Goal: Information Seeking & Learning: Learn about a topic

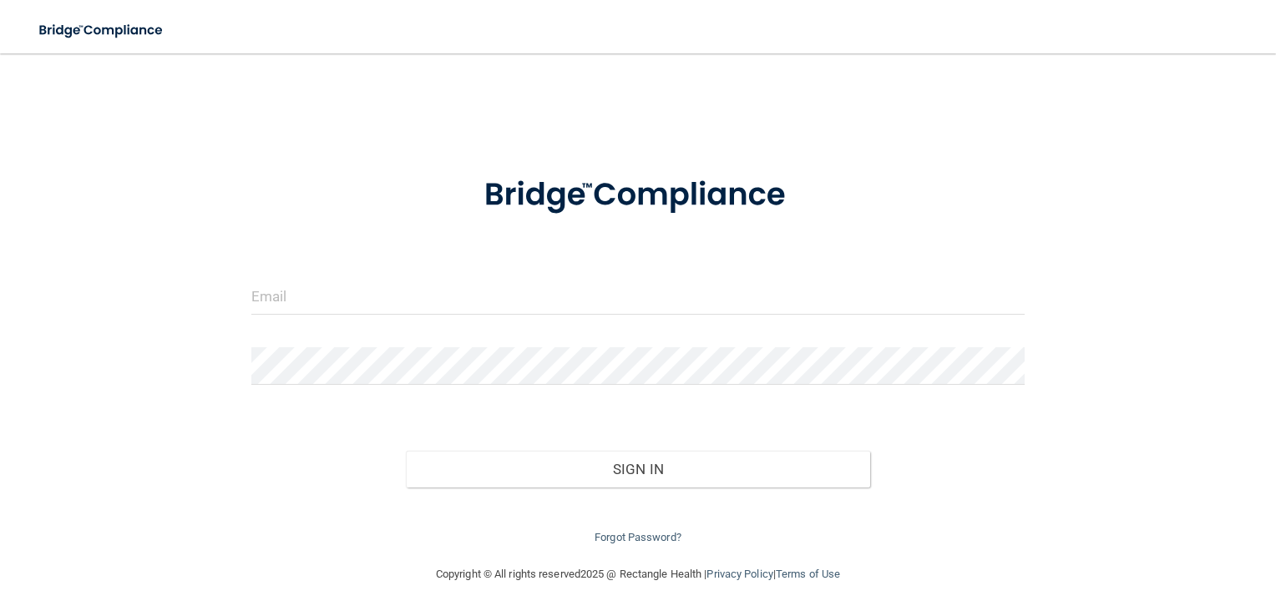
drag, startPoint x: 371, startPoint y: 320, endPoint x: 378, endPoint y: 306, distance: 15.7
click at [371, 318] on div at bounding box center [638, 302] width 799 height 50
click at [378, 298] on input "email" at bounding box center [638, 296] width 774 height 38
type input "[PERSON_NAME][EMAIL_ADDRESS][PERSON_NAME][DOMAIN_NAME]"
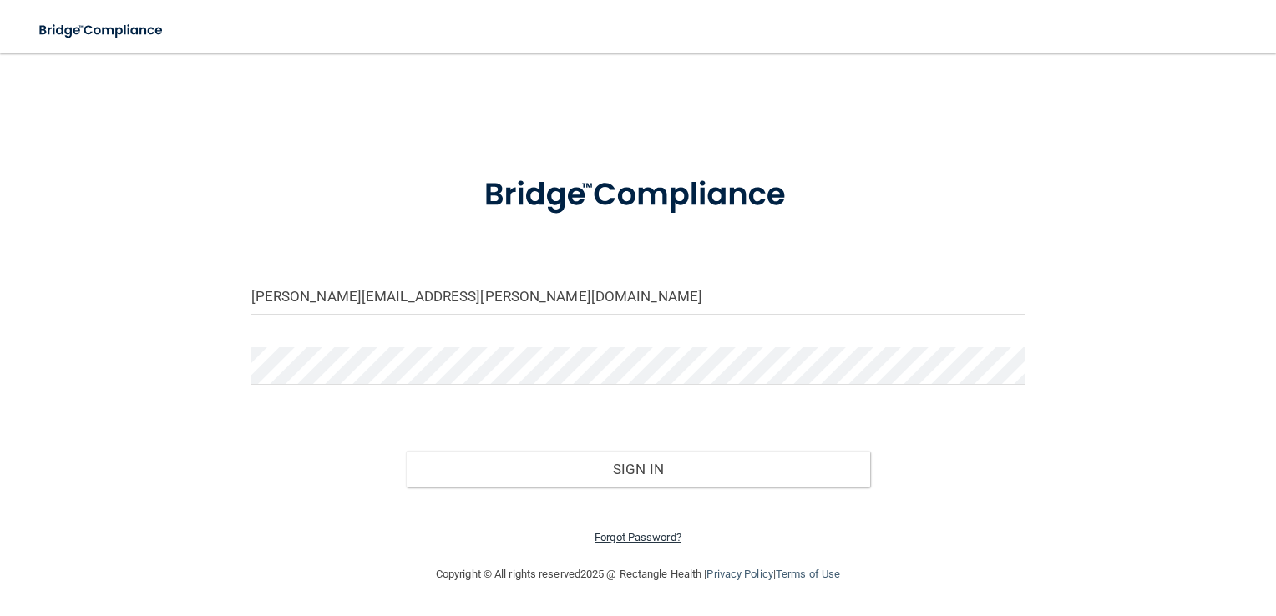
click at [660, 539] on link "Forgot Password?" at bounding box center [638, 537] width 87 height 13
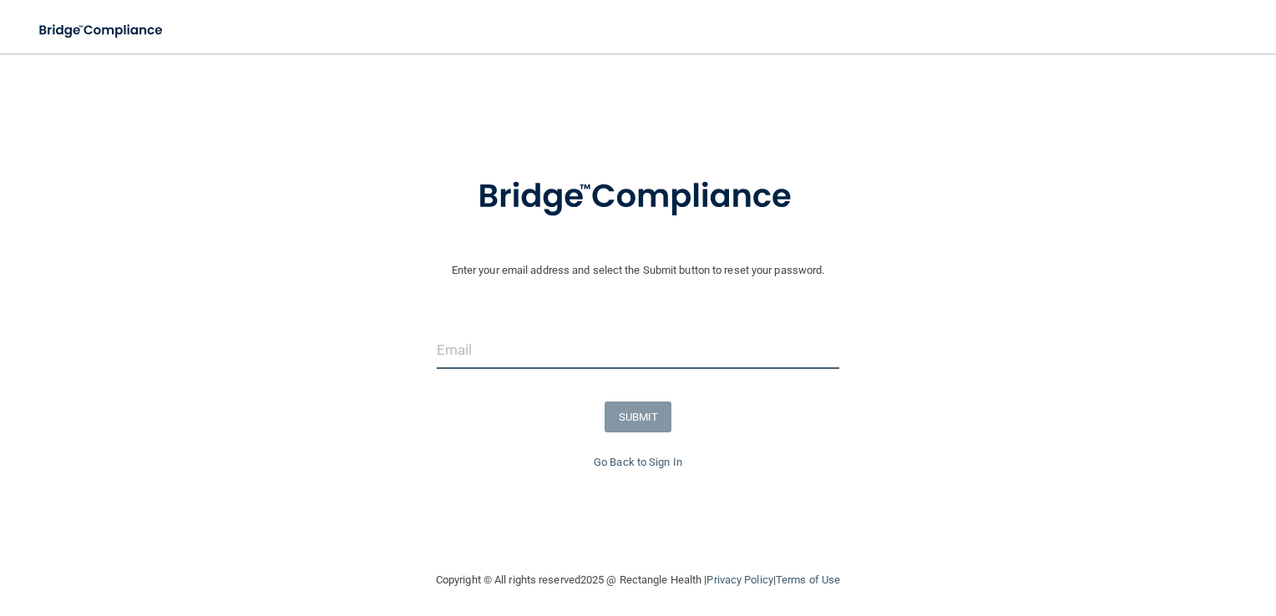
click at [568, 350] on input "email" at bounding box center [638, 351] width 403 height 38
type input "[PERSON_NAME][EMAIL_ADDRESS][PERSON_NAME][DOMAIN_NAME]"
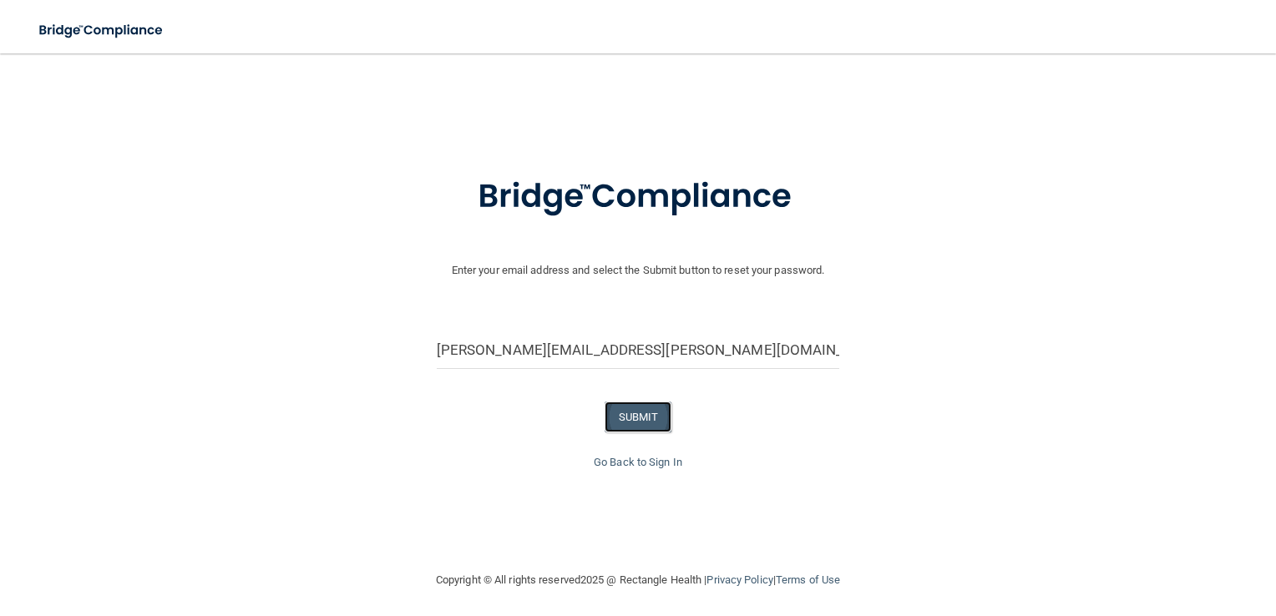
click at [632, 416] on button "SUBMIT" at bounding box center [639, 417] width 68 height 31
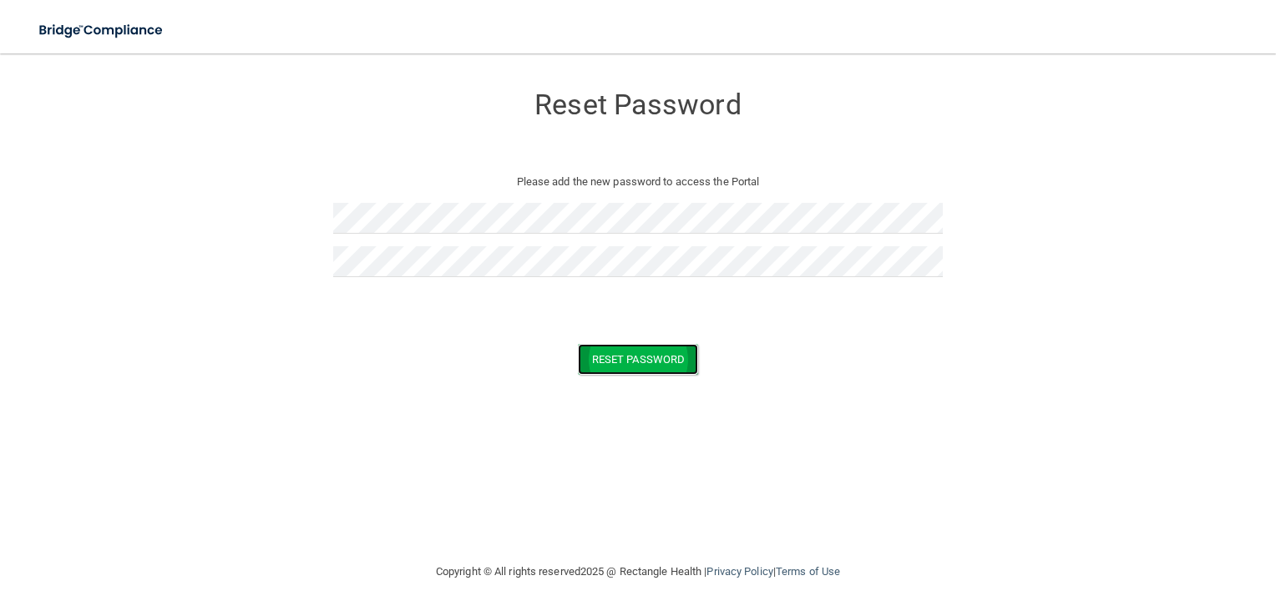
click at [641, 362] on button "Reset Password" at bounding box center [638, 359] width 120 height 31
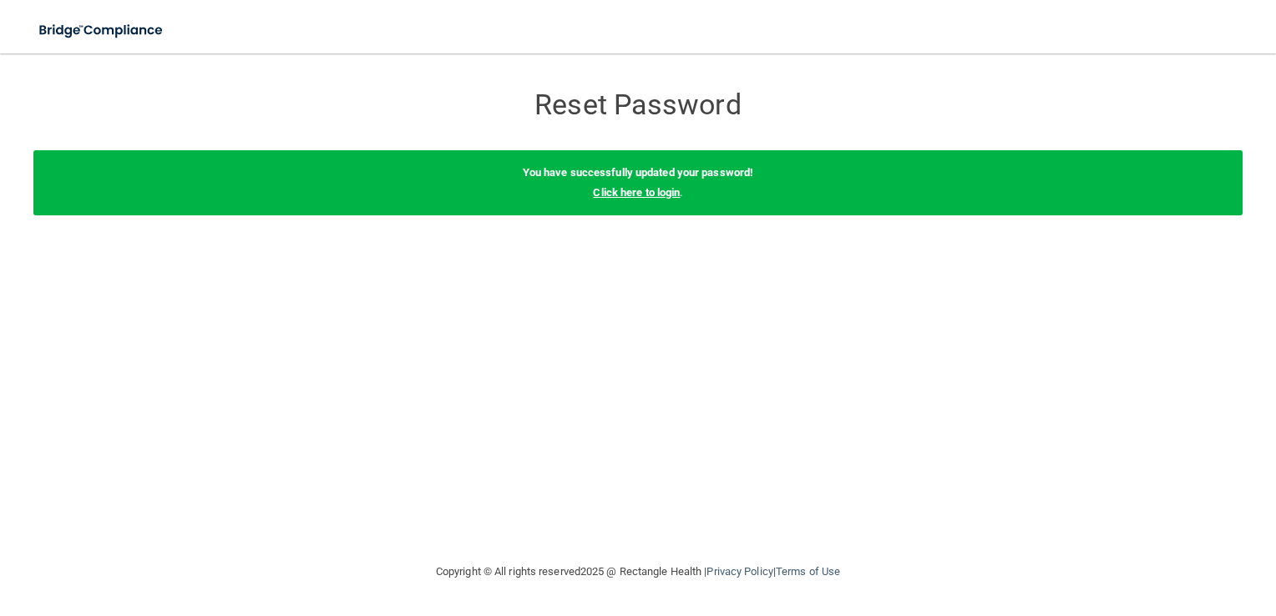
click at [641, 191] on link "Click here to login" at bounding box center [636, 192] width 87 height 13
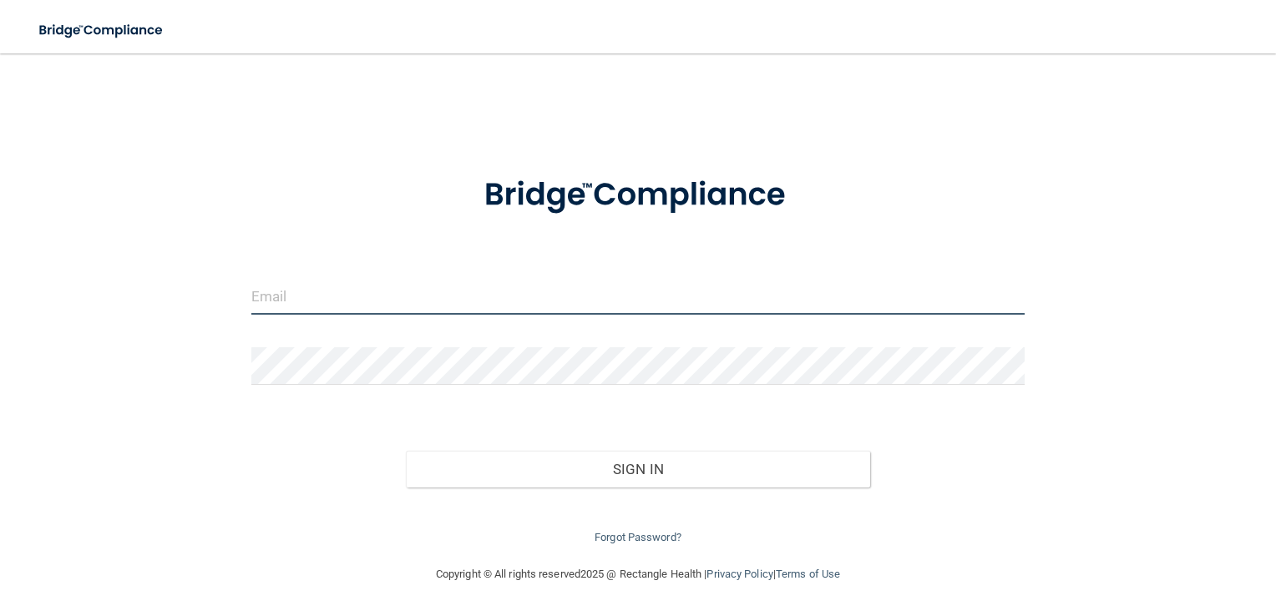
click at [384, 302] on input "email" at bounding box center [638, 296] width 774 height 38
click at [442, 296] on input "email" at bounding box center [638, 296] width 774 height 38
click at [443, 301] on input "email" at bounding box center [638, 296] width 774 height 38
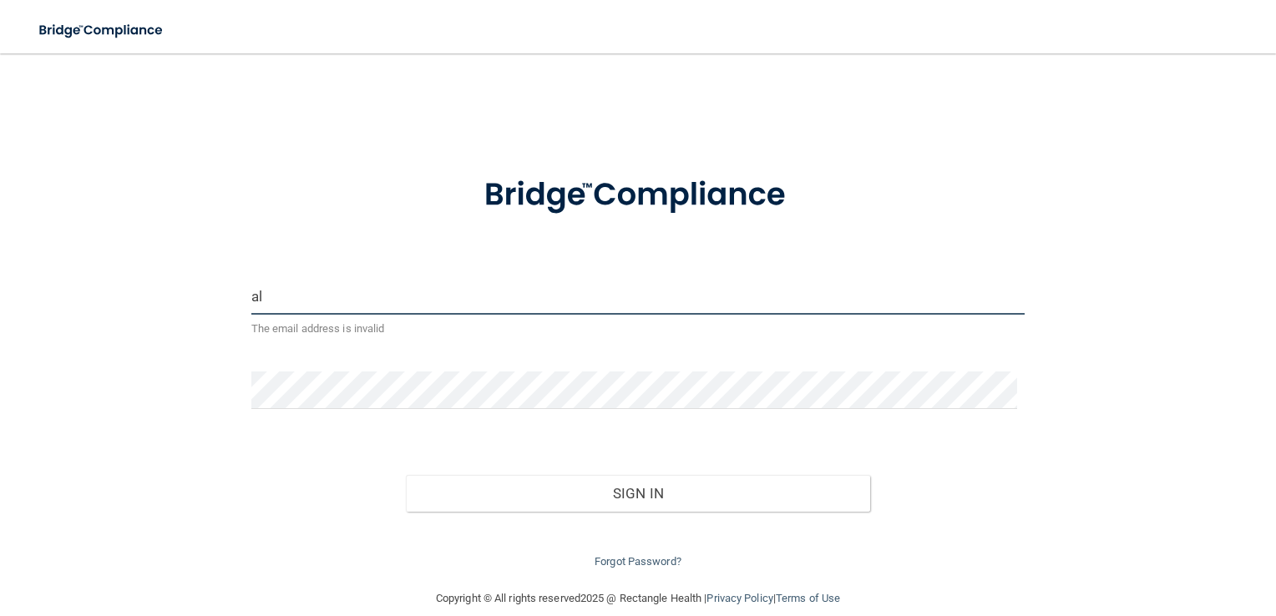
type input "[PERSON_NAME][EMAIL_ADDRESS][PERSON_NAME][DOMAIN_NAME]"
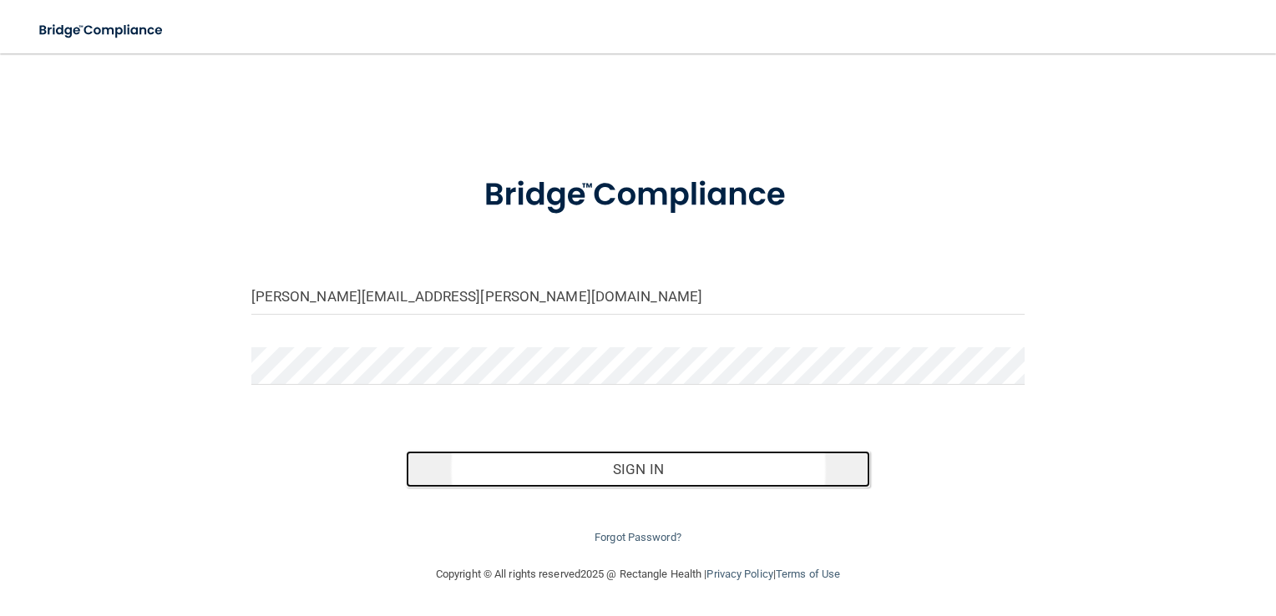
click at [703, 474] on button "Sign In" at bounding box center [638, 469] width 464 height 37
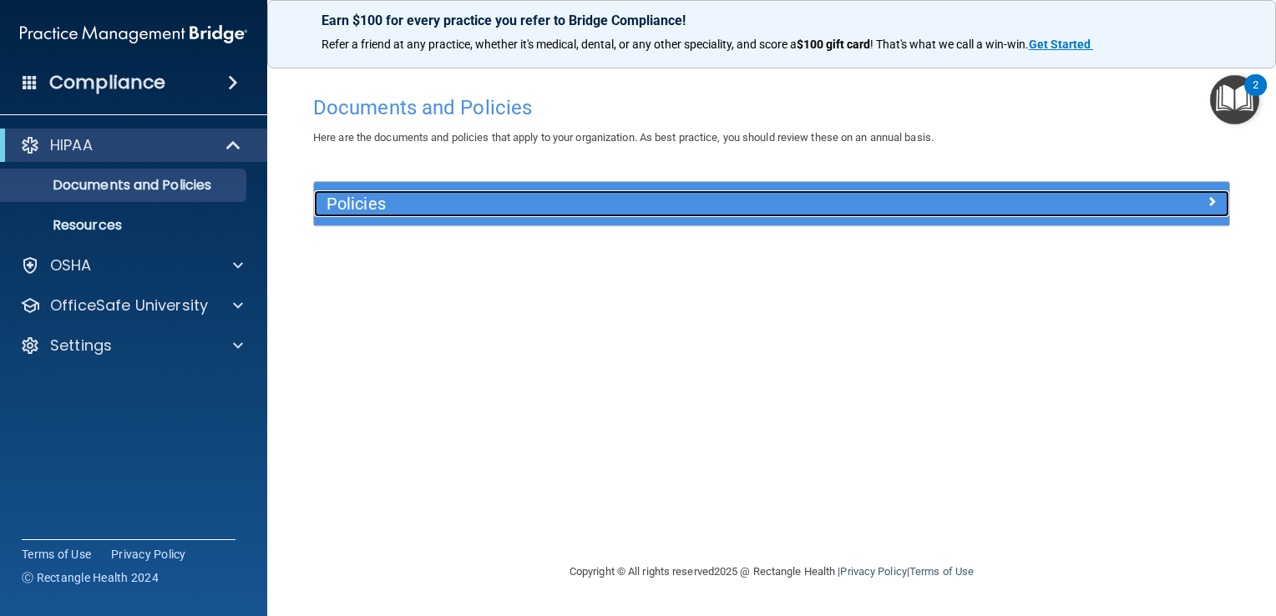
click at [494, 203] on h5 "Policies" at bounding box center [657, 204] width 661 height 18
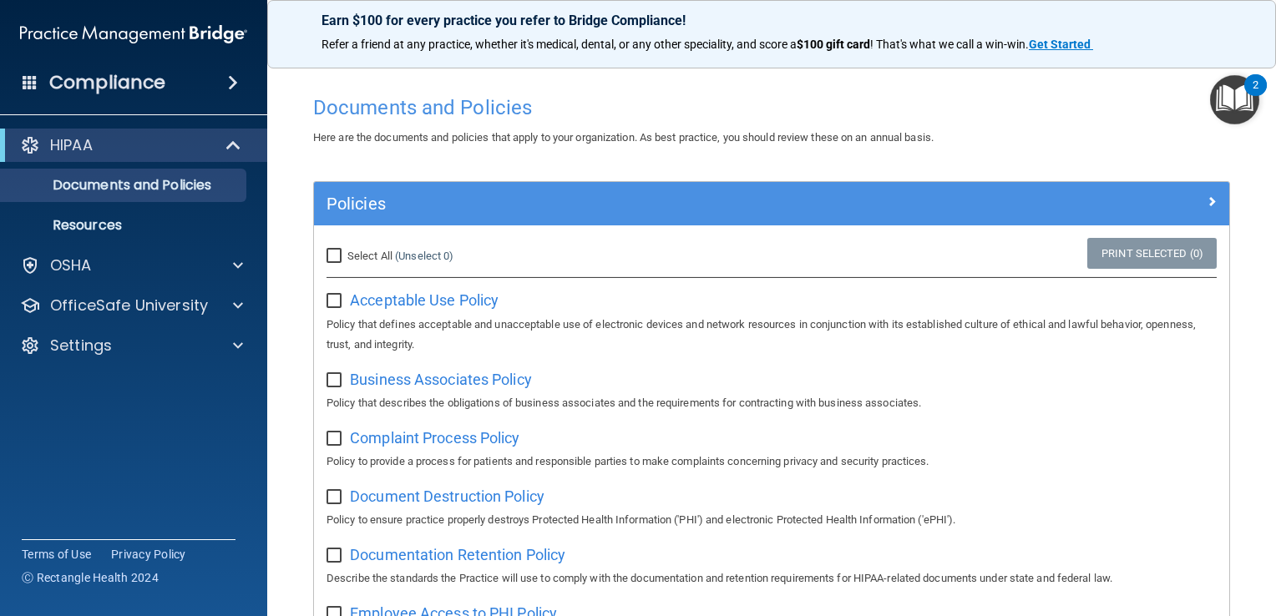
click at [331, 302] on input "checkbox" at bounding box center [336, 301] width 19 height 13
click at [334, 303] on input "checkbox" at bounding box center [336, 301] width 19 height 13
checkbox input "false"
click at [336, 254] on input "Select All (Unselect 0) Unselect All" at bounding box center [336, 256] width 19 height 13
checkbox input "true"
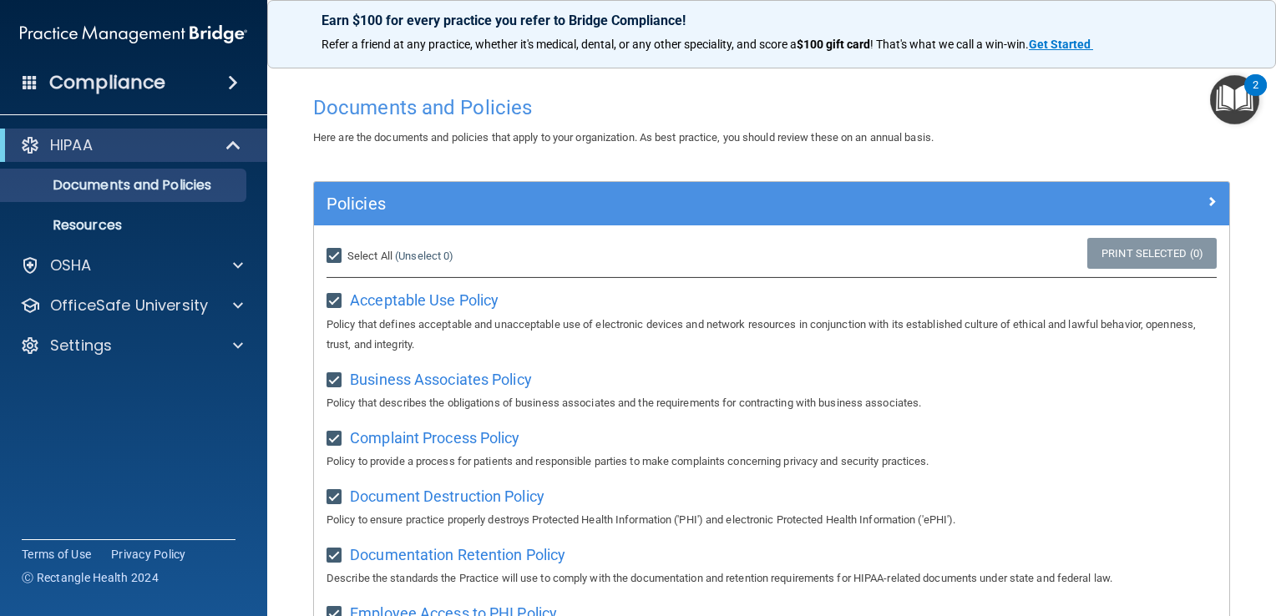
checkbox input "true"
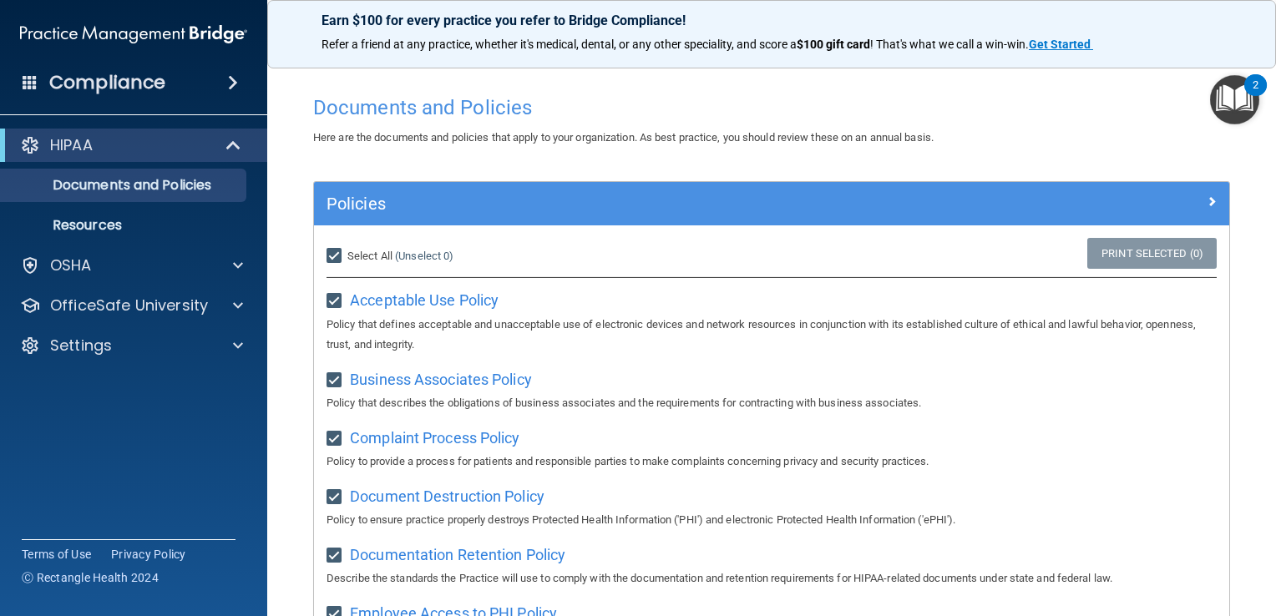
checkbox input "true"
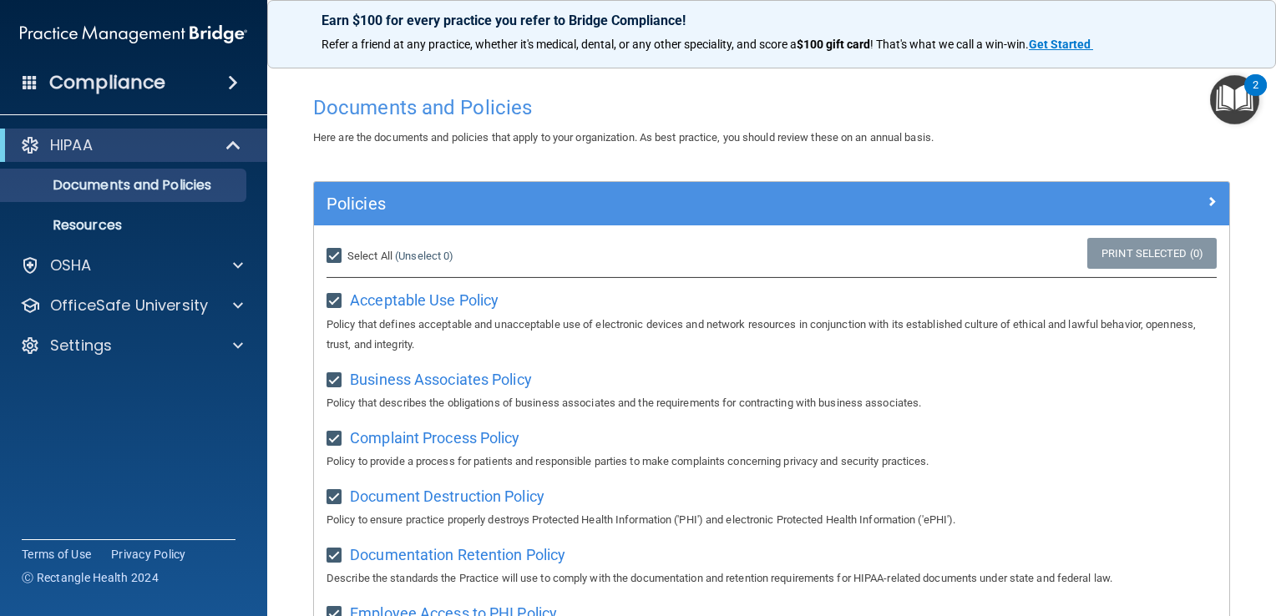
checkbox input "true"
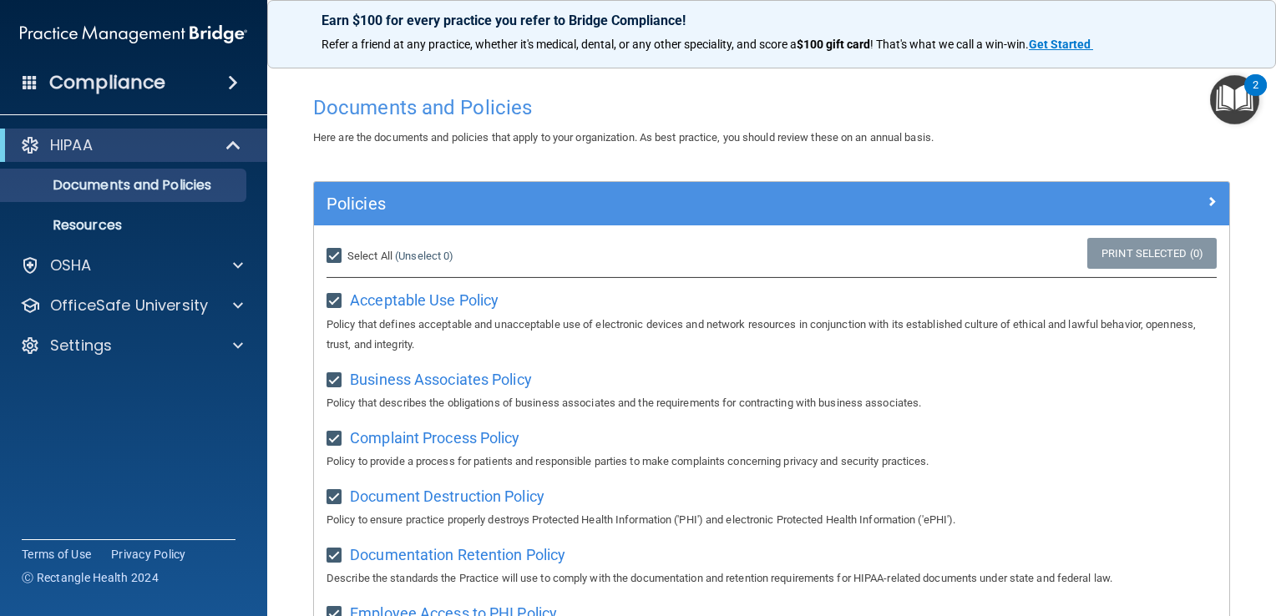
checkbox input "true"
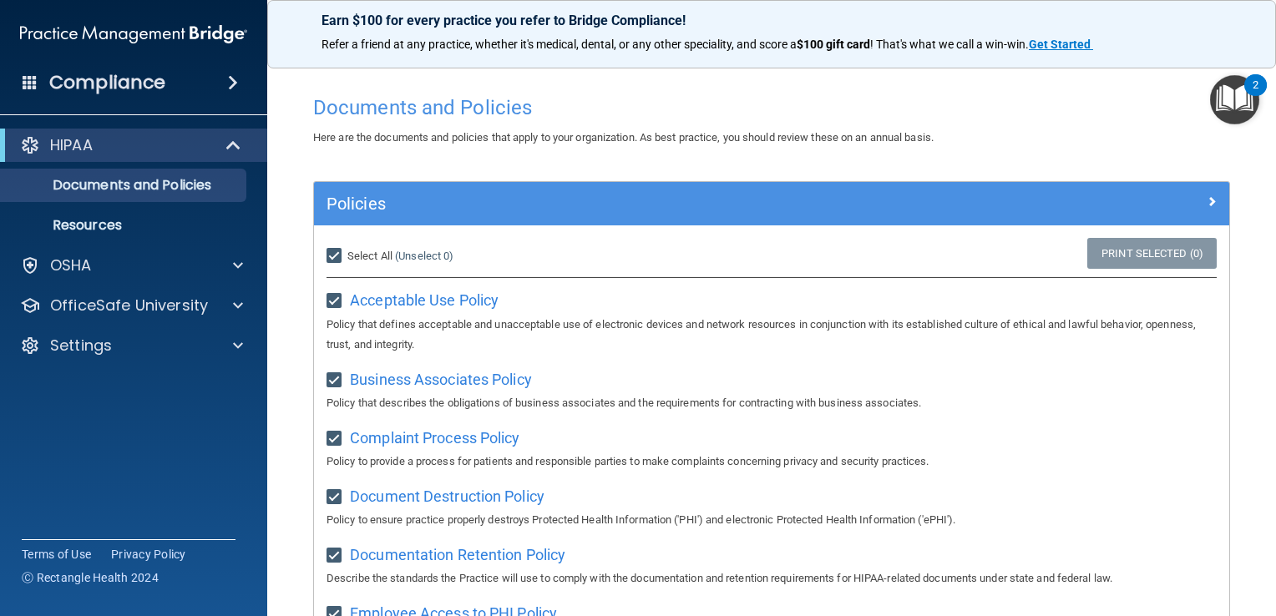
checkbox input "true"
click at [1133, 259] on link "Print Selected (21)" at bounding box center [1149, 253] width 135 height 31
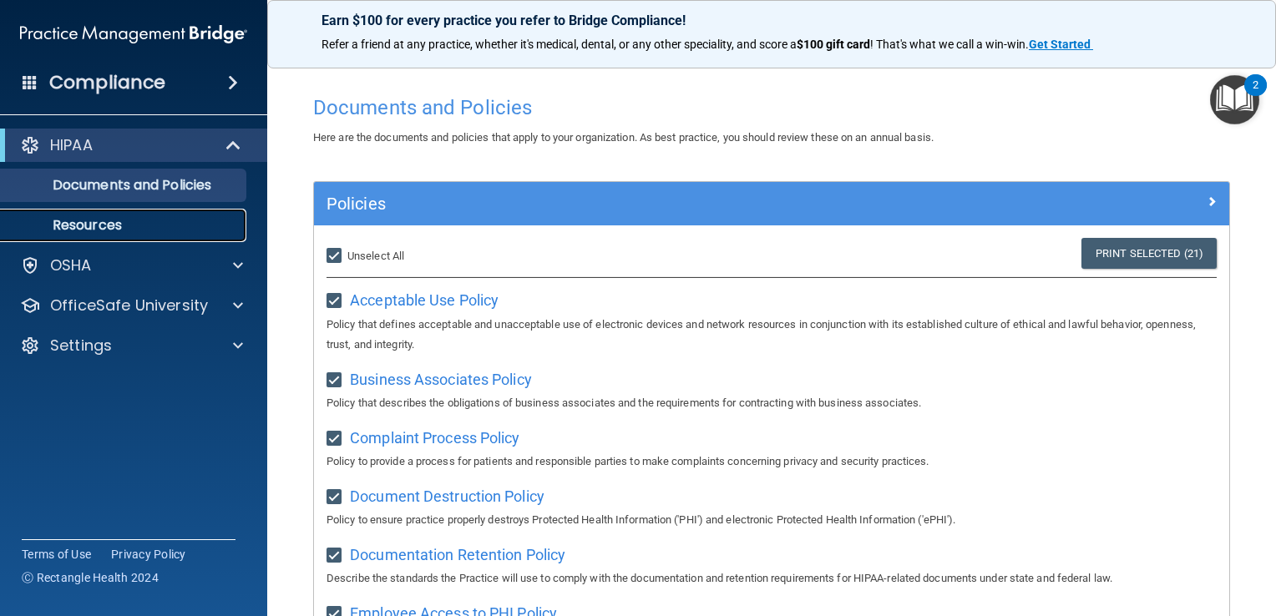
click at [91, 226] on p "Resources" at bounding box center [125, 225] width 228 height 17
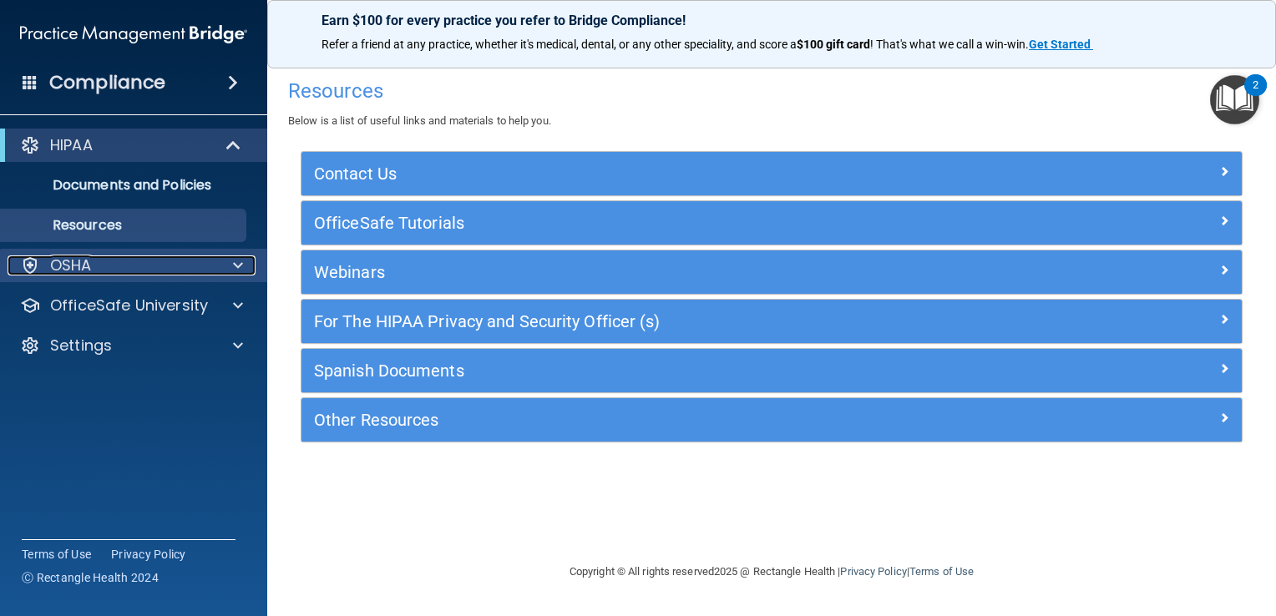
click at [122, 261] on div "OSHA" at bounding box center [111, 266] width 207 height 20
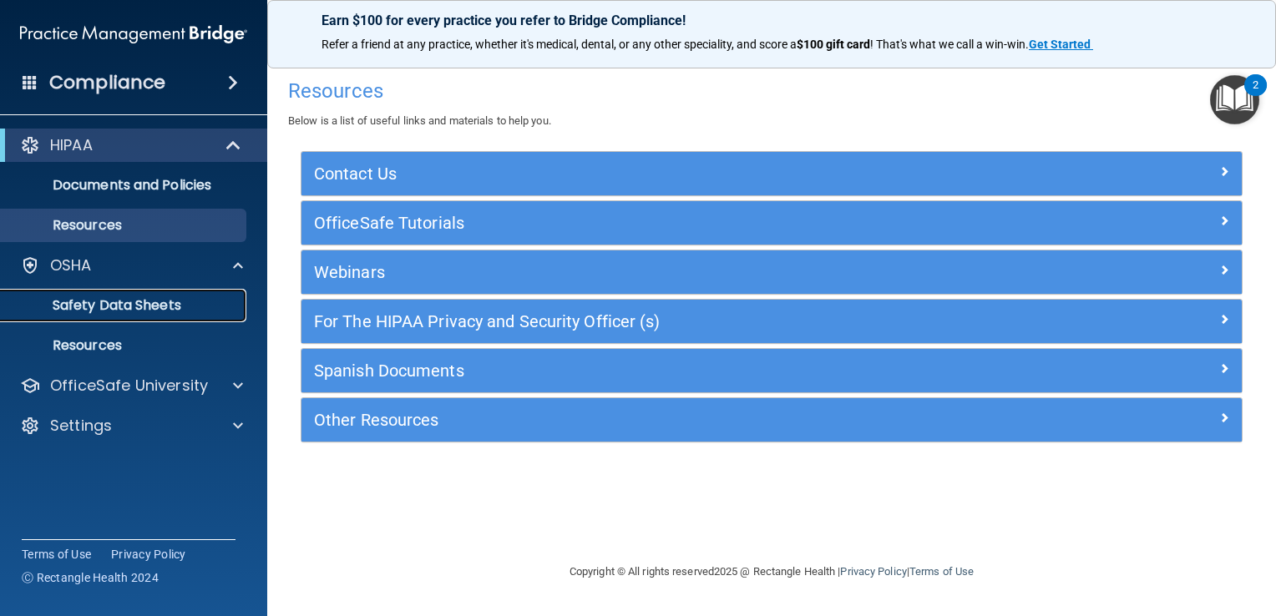
click at [114, 307] on p "Safety Data Sheets" at bounding box center [125, 305] width 228 height 17
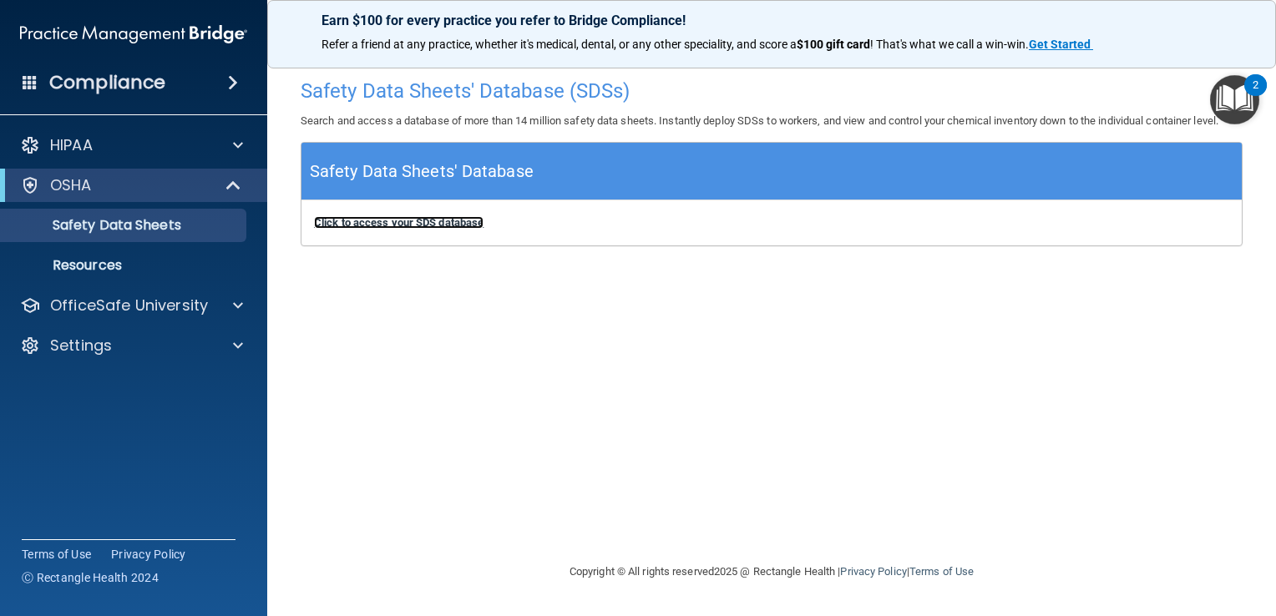
click at [428, 219] on b "Click to access your SDS database" at bounding box center [399, 222] width 170 height 13
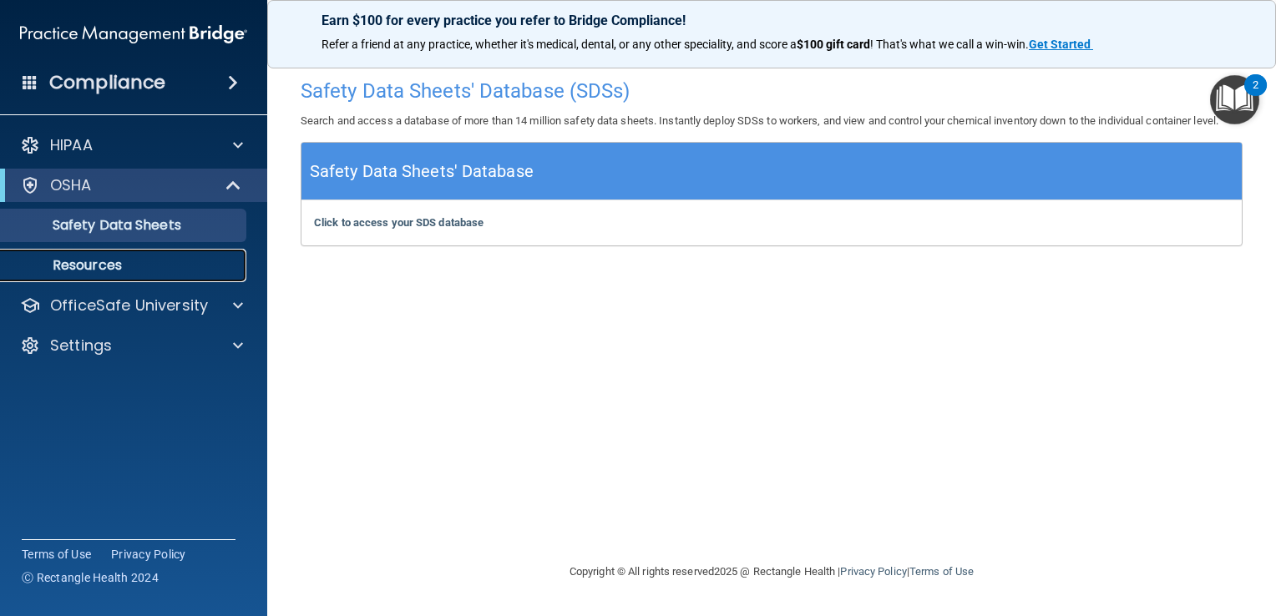
click at [95, 269] on p "Resources" at bounding box center [125, 265] width 228 height 17
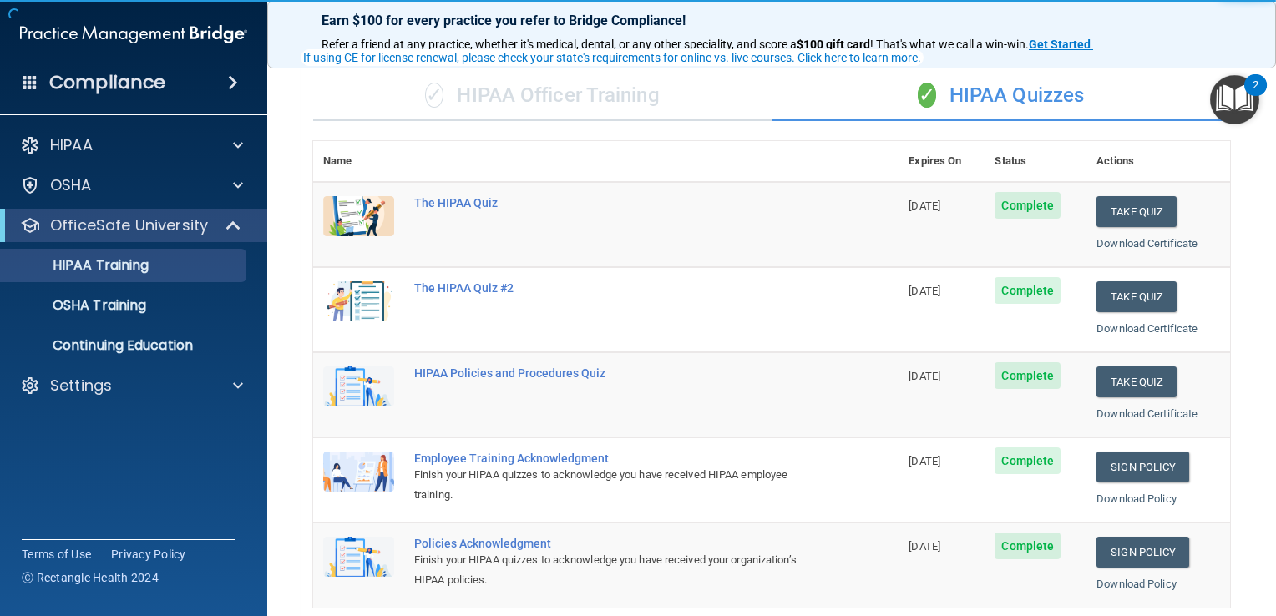
scroll to position [84, 0]
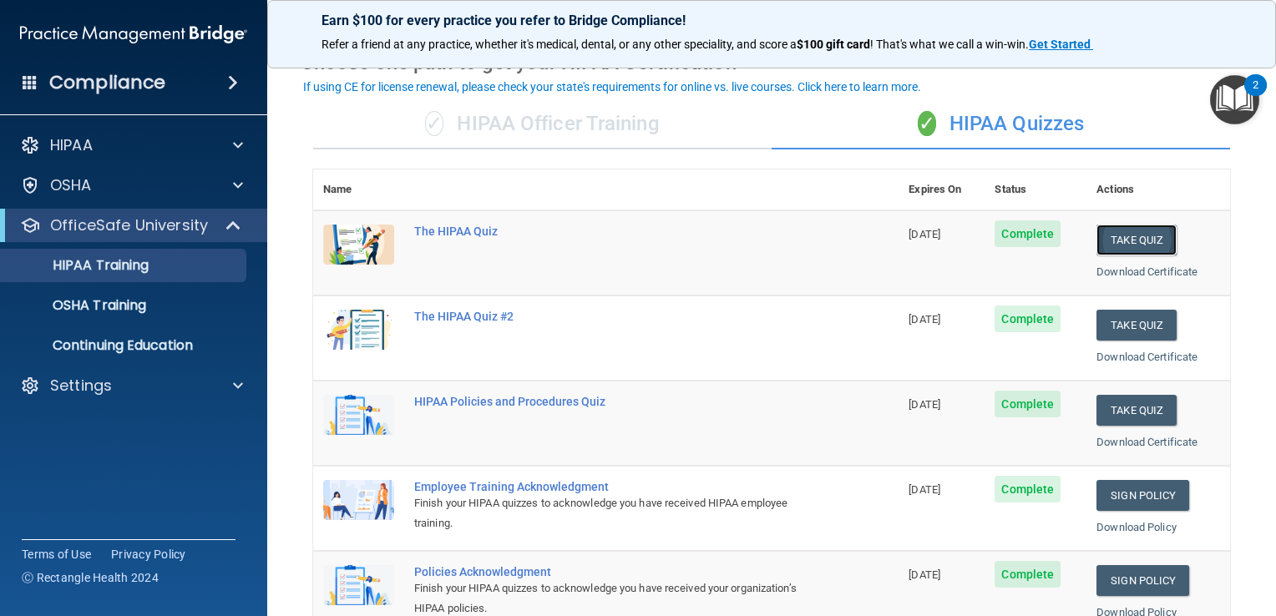
click at [1130, 239] on button "Take Quiz" at bounding box center [1137, 240] width 80 height 31
